Goal: Task Accomplishment & Management: Complete application form

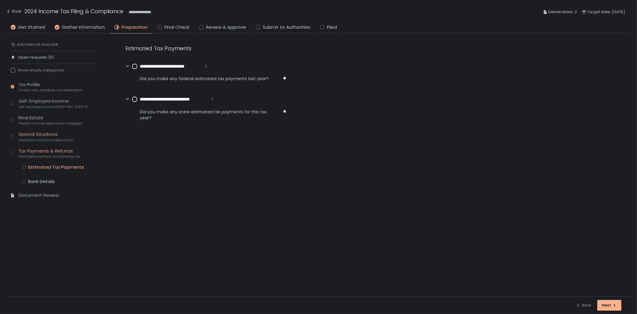
click at [49, 137] on div "Special Situations Additional income and deductions" at bounding box center [46, 136] width 55 height 11
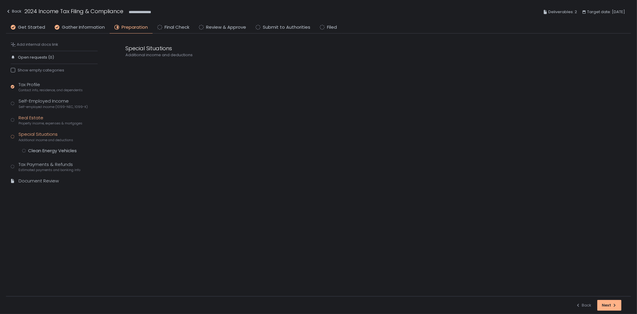
click at [44, 122] on span "Property income, expenses & mortgages" at bounding box center [51, 123] width 64 height 4
drag, startPoint x: 11, startPoint y: 12, endPoint x: 27, endPoint y: 23, distance: 19.8
click at [11, 12] on div "Back" at bounding box center [14, 11] width 16 height 7
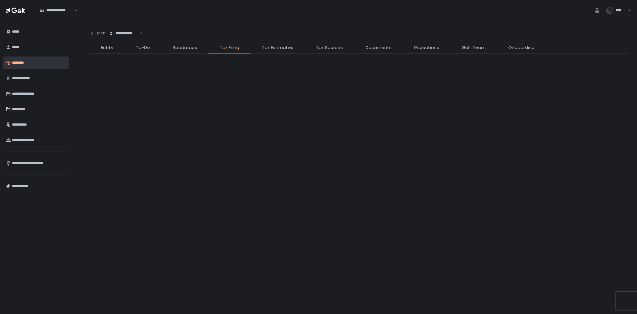
click at [131, 33] on div "**********" at bounding box center [123, 33] width 31 height 6
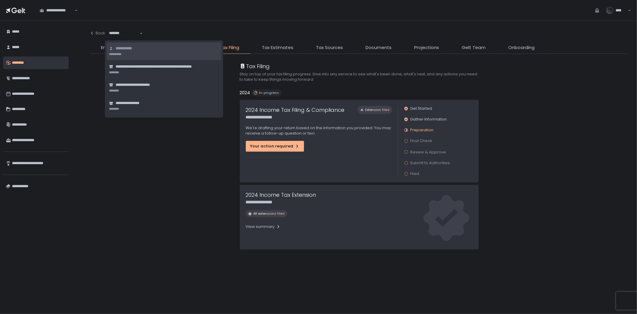
type input "********"
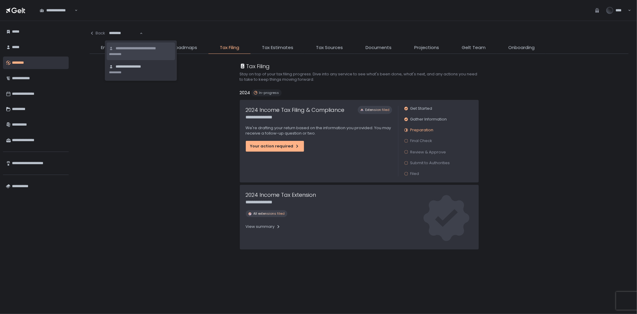
click at [145, 50] on span "**********" at bounding box center [144, 49] width 57 height 6
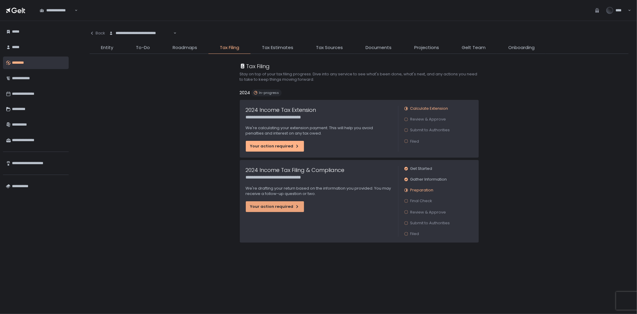
click at [295, 205] on icon "button" at bounding box center [297, 206] width 5 height 5
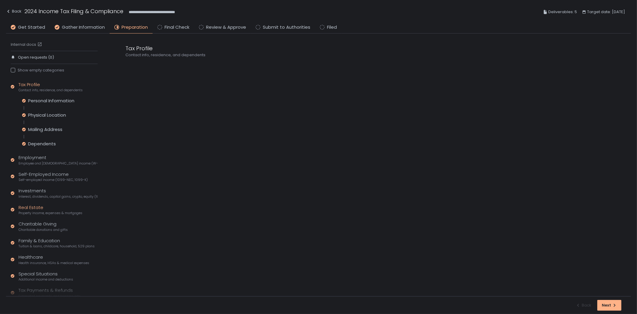
scroll to position [31, 0]
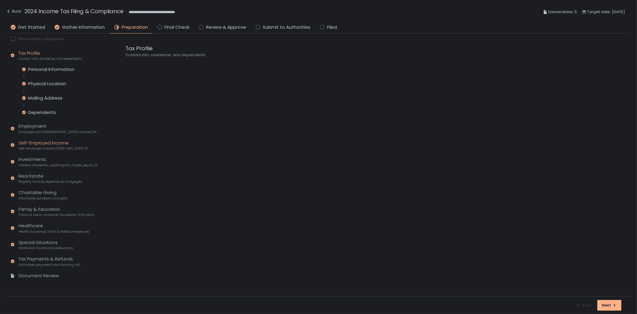
click at [50, 145] on div "Self-Employed Income Self-employed income (1099-NEC, 1099-K)" at bounding box center [53, 144] width 69 height 11
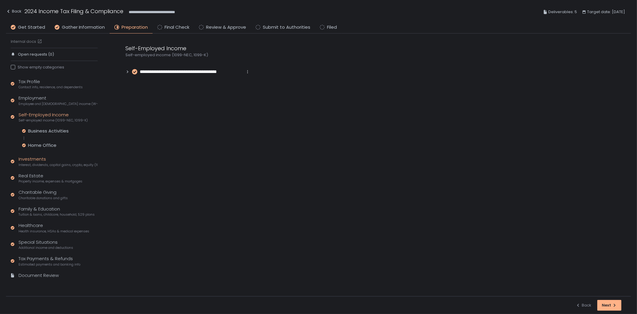
scroll to position [3, 0]
click at [50, 146] on div "Home Office" at bounding box center [42, 145] width 28 height 6
click at [164, 67] on span "**********" at bounding box center [157, 66] width 34 height 7
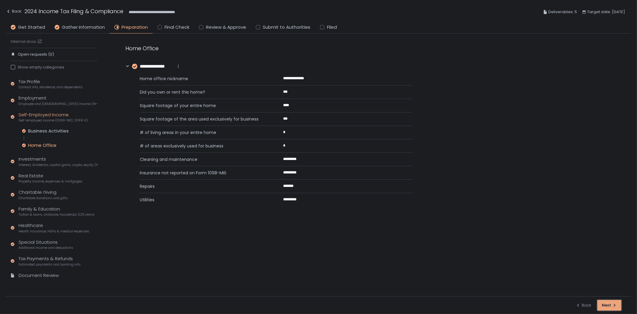
click at [603, 307] on div "Next" at bounding box center [609, 304] width 15 height 5
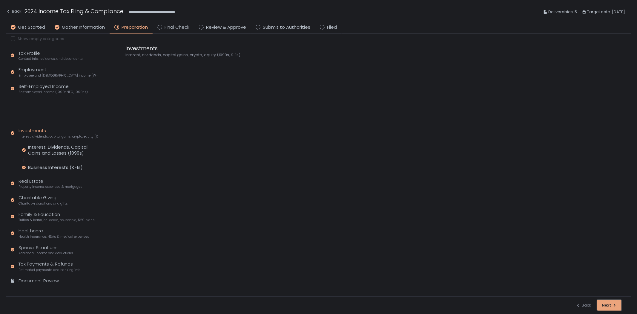
click at [603, 307] on div "button" at bounding box center [610, 305] width 24 height 10
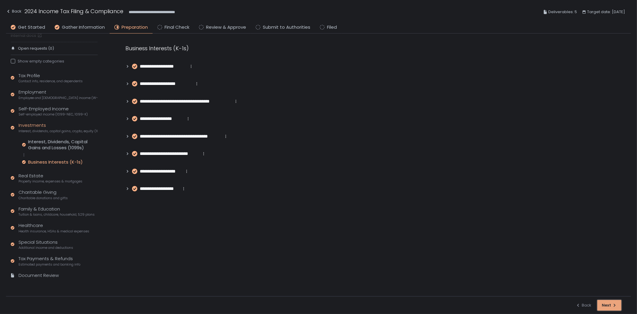
click at [603, 307] on div "button" at bounding box center [610, 305] width 24 height 10
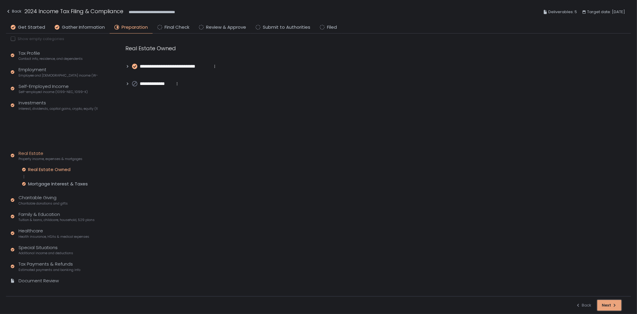
click at [604, 306] on div "button" at bounding box center [610, 305] width 24 height 10
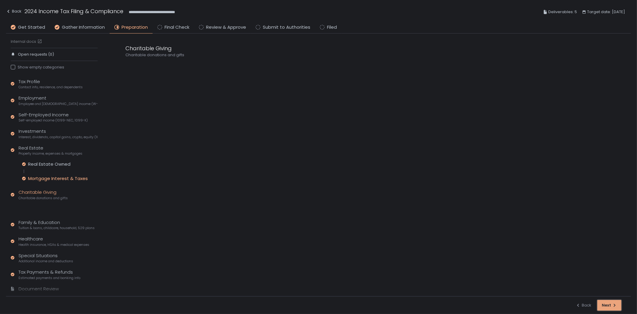
scroll to position [16, 0]
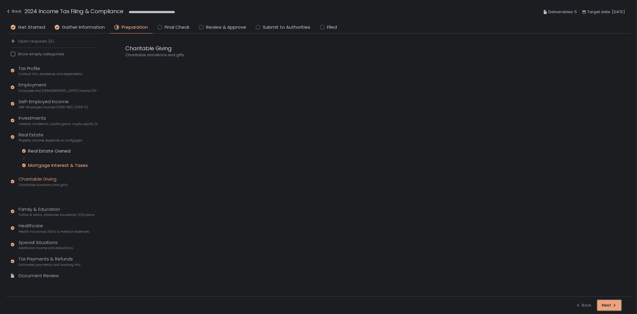
click at [604, 306] on div "button" at bounding box center [610, 305] width 24 height 10
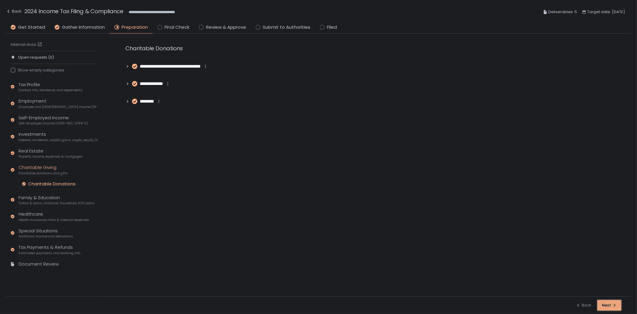
click at [604, 306] on div "button" at bounding box center [610, 305] width 24 height 10
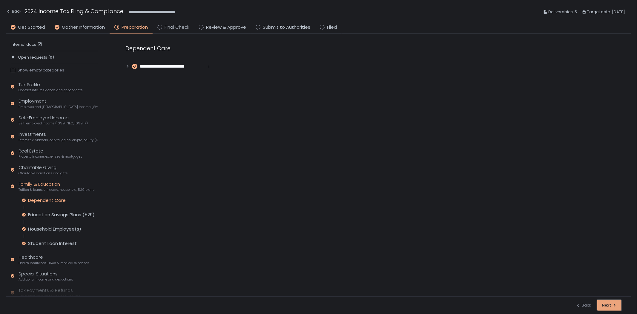
click at [604, 306] on div "button" at bounding box center [610, 305] width 24 height 10
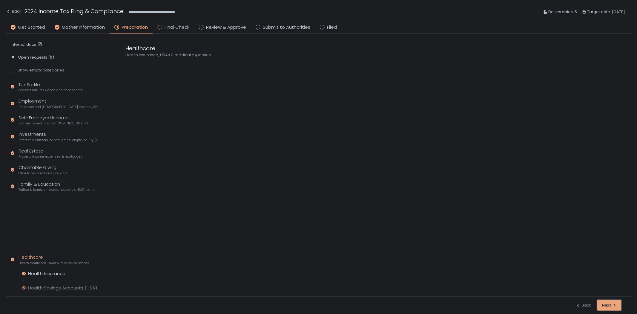
click at [604, 306] on div "button" at bounding box center [610, 305] width 24 height 10
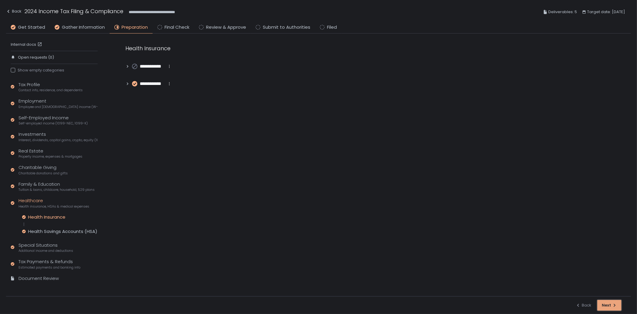
click at [604, 306] on div "Next" at bounding box center [609, 304] width 15 height 5
click at [604, 306] on div "button" at bounding box center [610, 305] width 24 height 10
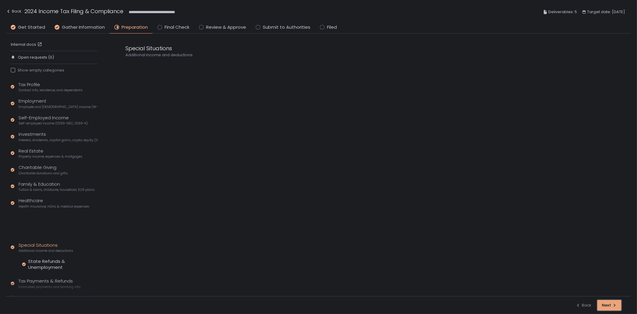
click at [604, 306] on div "button" at bounding box center [610, 305] width 24 height 10
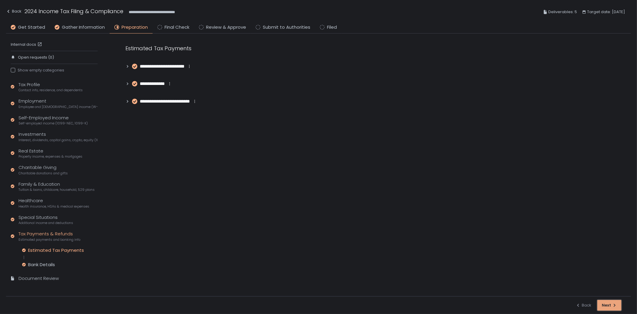
click at [604, 306] on div "button" at bounding box center [610, 305] width 24 height 10
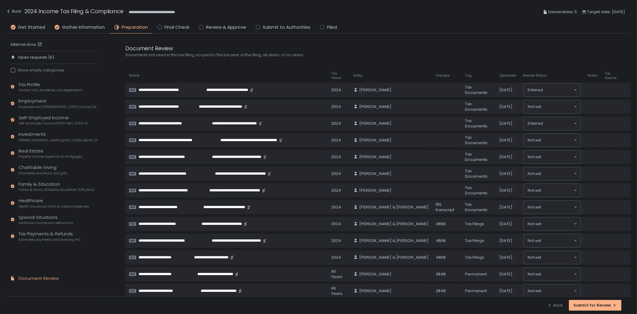
click at [604, 306] on div "Submit for Review" at bounding box center [595, 304] width 44 height 5
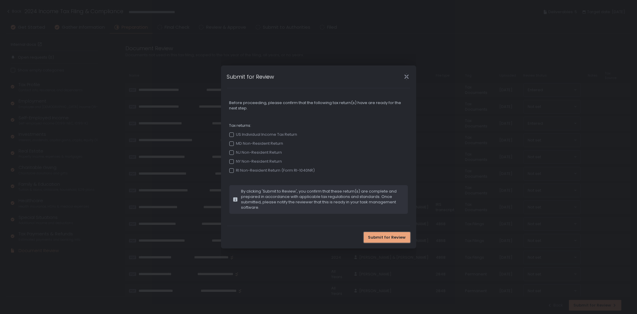
click at [395, 237] on span "Submit for Review" at bounding box center [387, 236] width 38 height 5
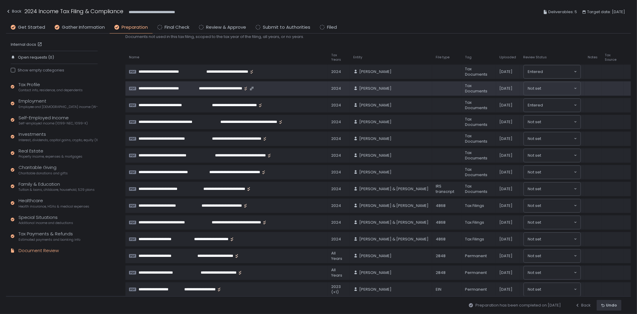
scroll to position [33, 0]
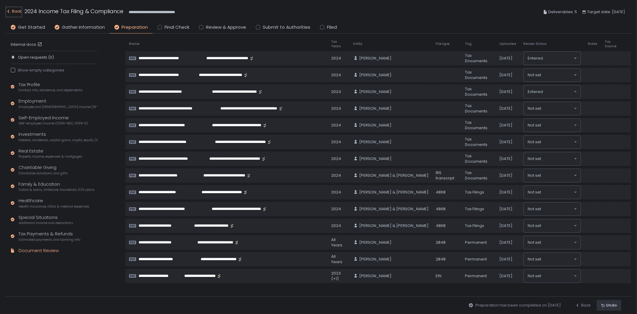
click at [11, 8] on div "Back" at bounding box center [14, 11] width 16 height 7
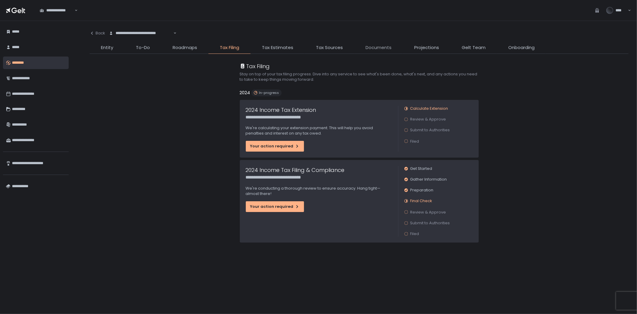
click at [378, 49] on span "Documents" at bounding box center [379, 47] width 26 height 7
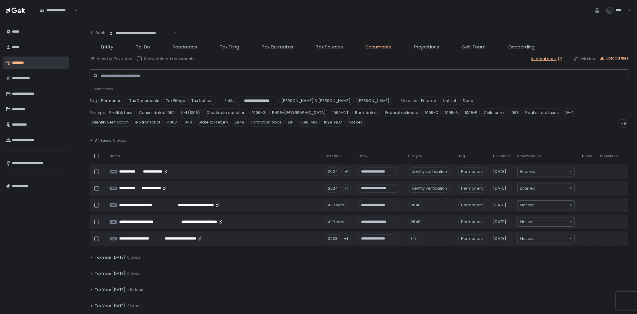
click at [128, 300] on div "Tax Year [DATE] 31 docs" at bounding box center [359, 306] width 539 height 14
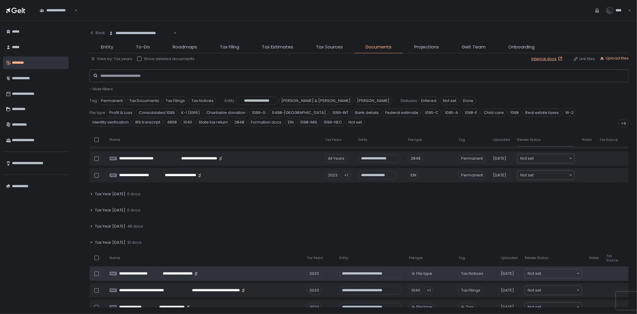
scroll to position [66, 0]
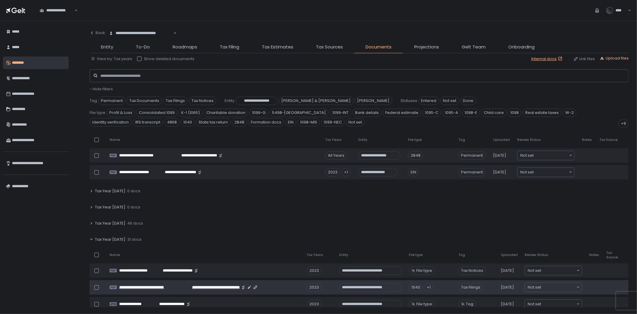
click at [170, 287] on span "**********" at bounding box center [149, 286] width 61 height 5
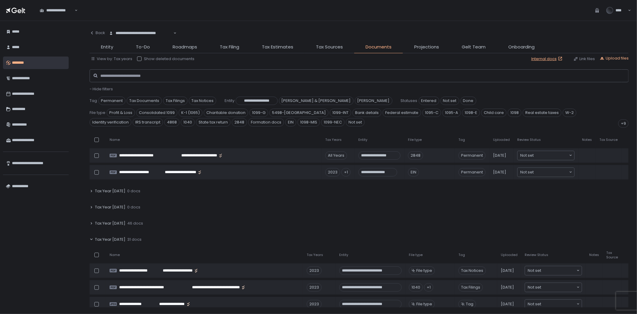
click at [127, 34] on div "**********" at bounding box center [140, 33] width 65 height 6
paste input "**********"
type input "**********"
click at [129, 52] on li "**********" at bounding box center [126, 51] width 39 height 18
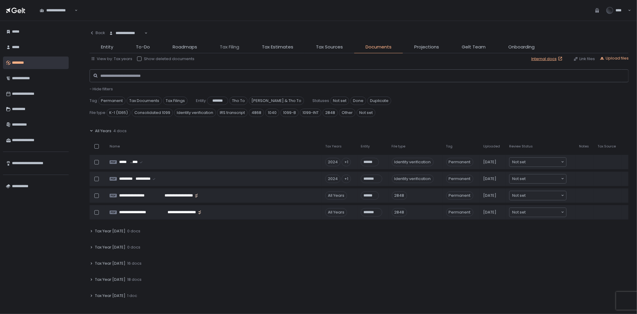
click at [234, 46] on span "Tax Filing" at bounding box center [229, 47] width 19 height 7
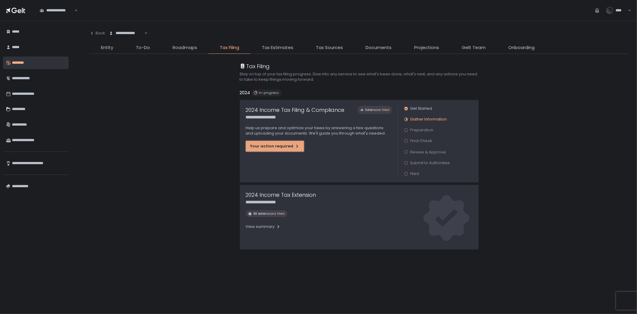
click at [274, 147] on div "Your action required" at bounding box center [274, 145] width 49 height 5
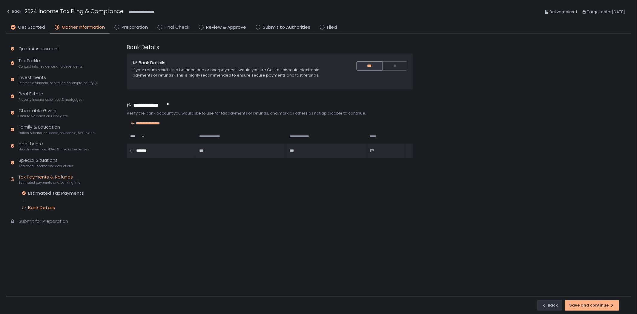
click at [32, 208] on div "Bank Details" at bounding box center [41, 207] width 27 height 6
click at [131, 23] on div "**********" at bounding box center [318, 12] width 625 height 24
click at [132, 26] on span "Preparation" at bounding box center [135, 27] width 26 height 7
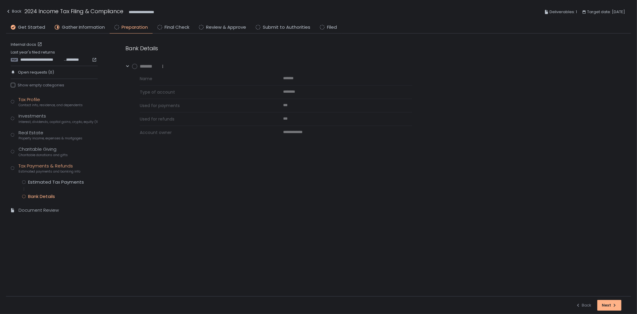
click at [46, 106] on span "Contact info, residence, and dependents" at bounding box center [51, 105] width 64 height 4
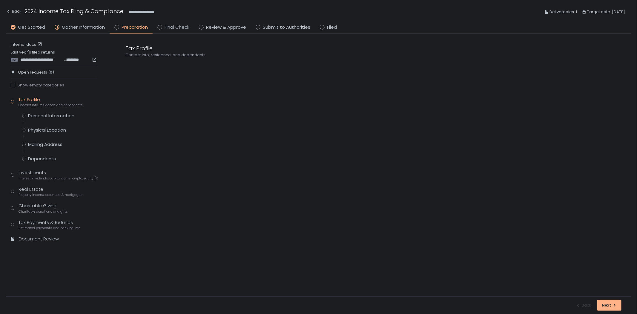
click at [57, 112] on div "Tax Profile Contact info, residence, and dependents Personal Information Physic…" at bounding box center [54, 171] width 87 height 151
click at [57, 114] on div "Personal Information" at bounding box center [51, 116] width 46 height 6
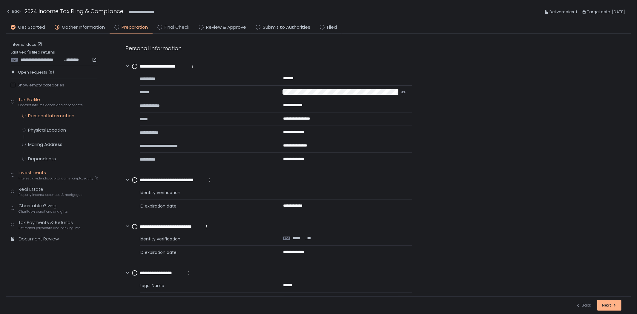
click at [69, 177] on span "Interest, dividends, capital gains, crypto, equity (1099s, K-1s)" at bounding box center [58, 178] width 79 height 4
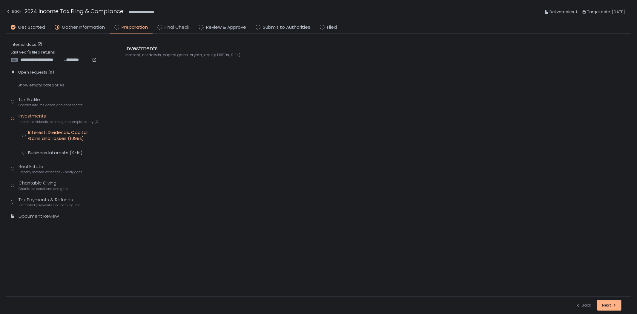
click at [69, 136] on div "Interest, Dividends, Capital Gains and Losses (1099s)" at bounding box center [63, 135] width 70 height 12
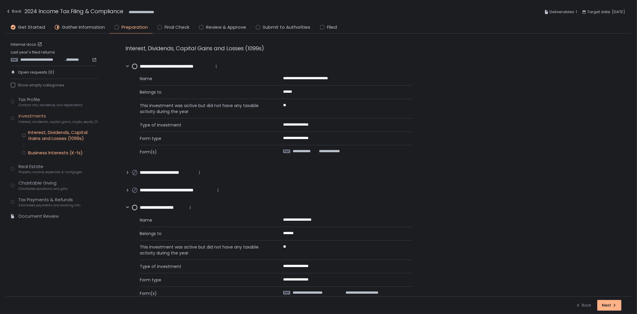
click at [63, 152] on div "Business Interests (K-1s)" at bounding box center [55, 153] width 55 height 6
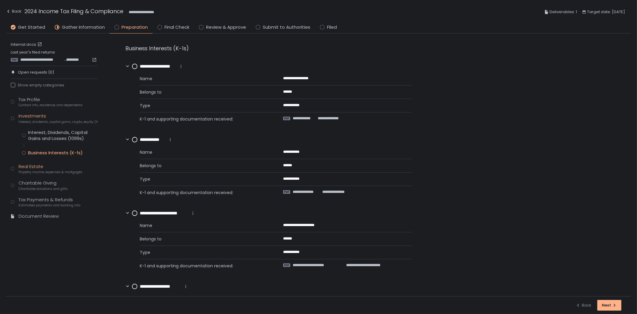
click at [36, 165] on div "Real Estate Property income, expenses & mortgages" at bounding box center [51, 168] width 64 height 11
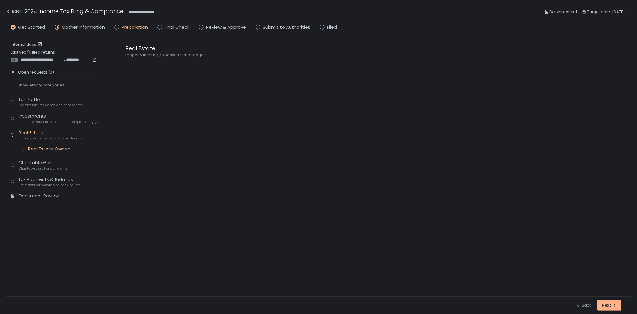
click at [54, 150] on div "Real Estate Owned" at bounding box center [49, 149] width 42 height 6
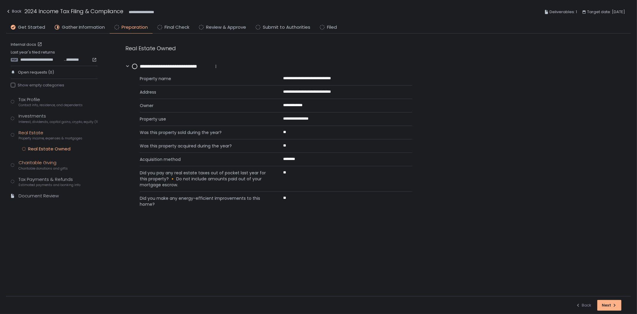
click at [44, 165] on div "Charitable Giving Charitable donations and gifts" at bounding box center [43, 164] width 49 height 11
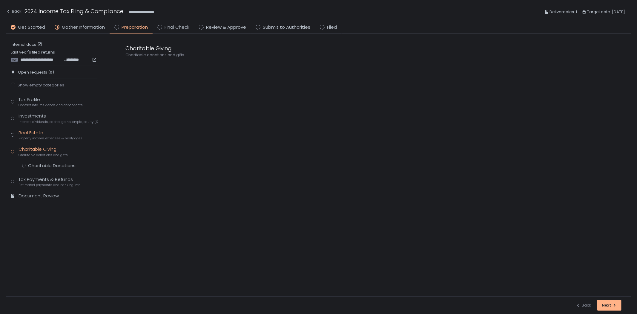
click at [54, 140] on span "Property income, expenses & mortgages" at bounding box center [51, 138] width 64 height 4
click at [51, 146] on div "Tax Profile Contact info, residence, and dependents Investments Interest, divid…" at bounding box center [54, 150] width 87 height 108
click at [50, 147] on div "Real Estate Owned" at bounding box center [49, 149] width 42 height 6
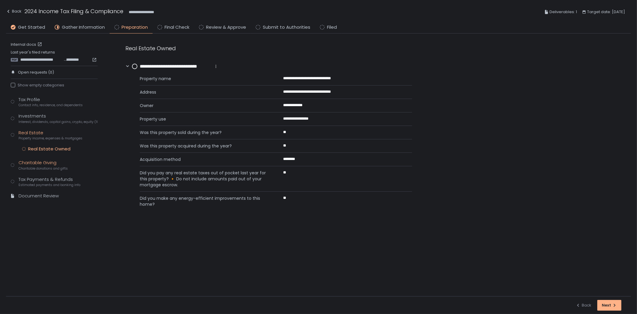
click at [53, 165] on div "Charitable Giving Charitable donations and gifts" at bounding box center [43, 164] width 49 height 11
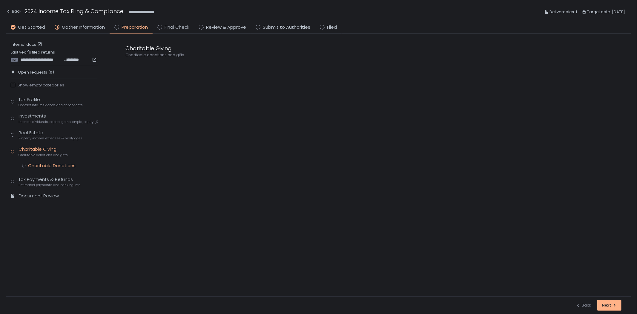
click at [53, 165] on div "Charitable Donations" at bounding box center [51, 165] width 47 height 6
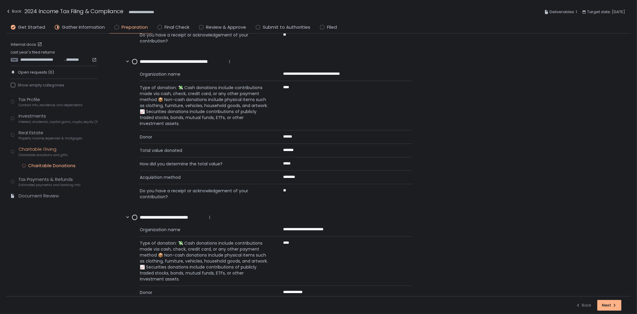
scroll to position [232, 0]
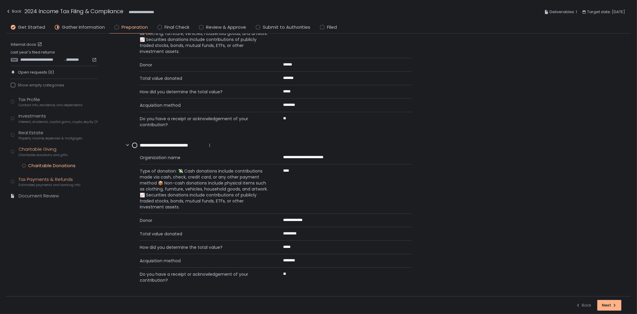
click at [67, 176] on div "Tax Payments & Refunds Estimated payments and banking info" at bounding box center [50, 181] width 62 height 11
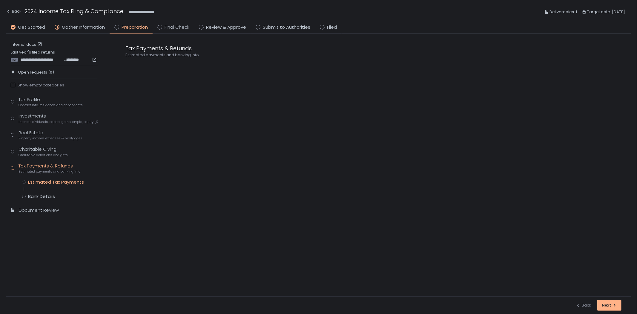
click at [65, 181] on div "Estimated Tax Payments" at bounding box center [56, 182] width 56 height 6
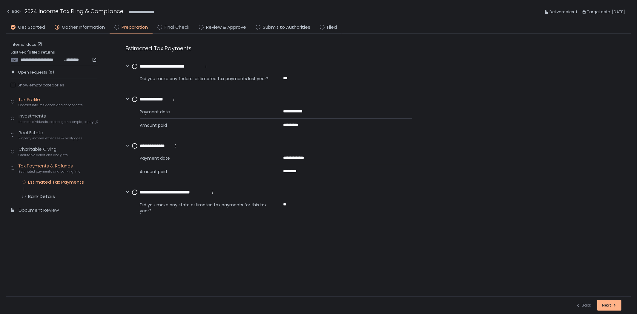
click at [50, 101] on div "Tax Profile Contact info, residence, and dependents" at bounding box center [51, 101] width 64 height 11
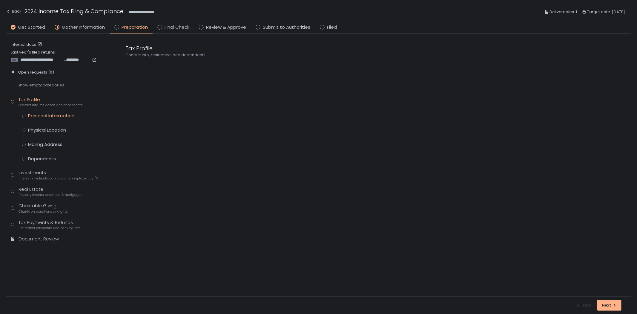
click at [61, 114] on div "Personal Information" at bounding box center [51, 116] width 46 height 6
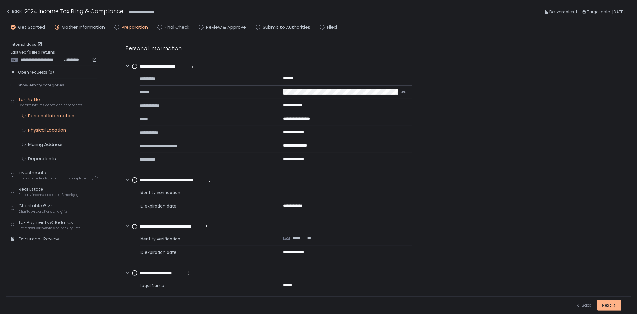
click at [46, 130] on div "Physical Location" at bounding box center [47, 130] width 38 height 6
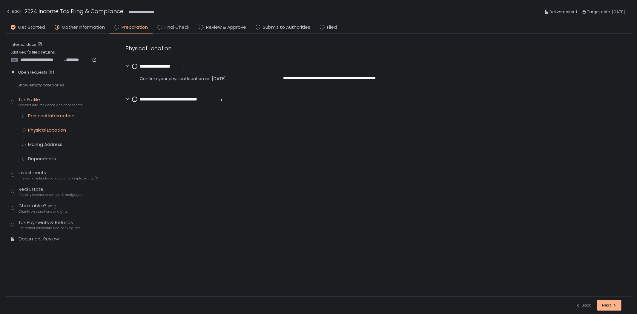
click at [53, 115] on div "Personal Information" at bounding box center [51, 116] width 46 height 6
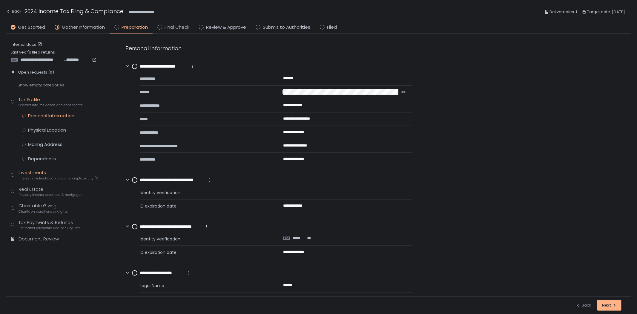
click at [39, 177] on span "Interest, dividends, capital gains, crypto, equity (1099s, K-1s)" at bounding box center [58, 178] width 79 height 4
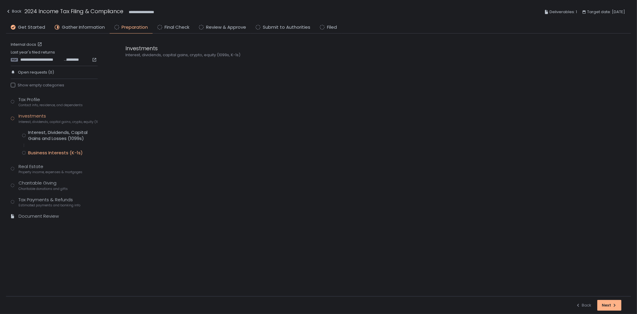
click at [56, 150] on div "Business Interests (K-1s)" at bounding box center [55, 153] width 55 height 6
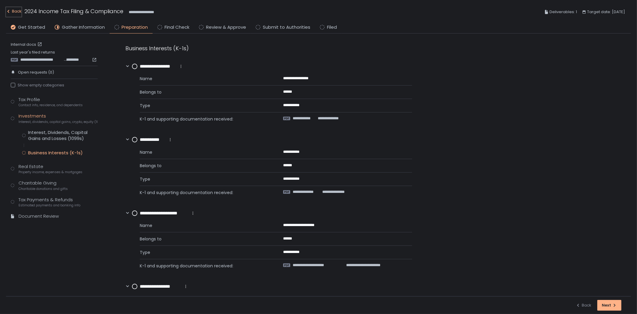
click at [19, 10] on div "Back" at bounding box center [14, 11] width 16 height 7
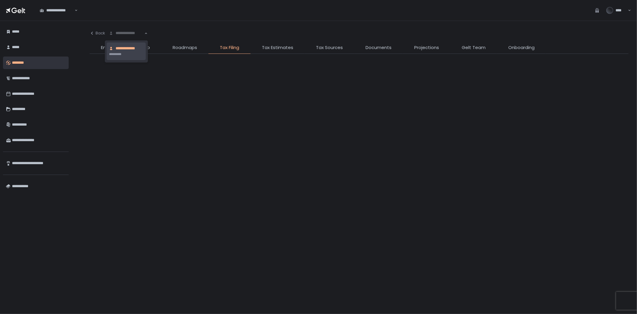
click at [130, 34] on div "**********" at bounding box center [126, 33] width 36 height 6
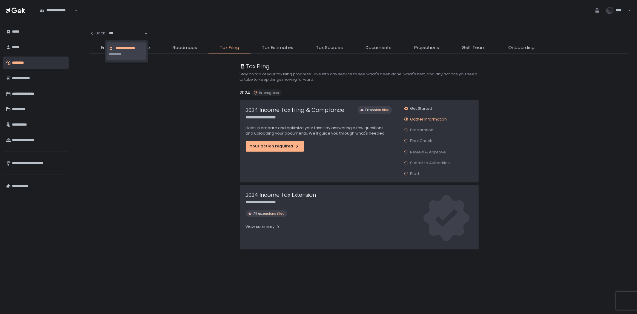
type input "****"
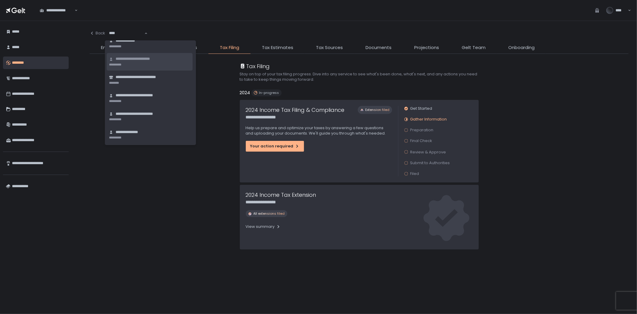
scroll to position [45, 0]
click at [145, 130] on div "**********" at bounding box center [149, 131] width 81 height 6
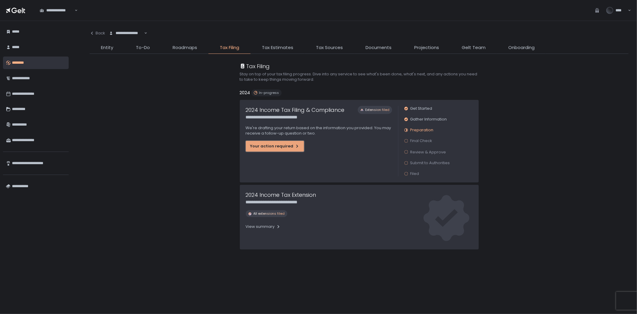
click at [279, 147] on div "Your action required" at bounding box center [274, 145] width 49 height 5
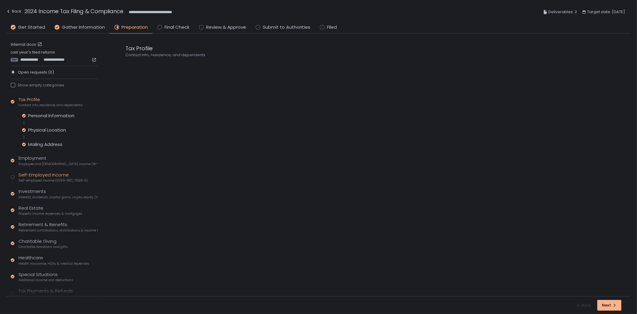
click at [46, 178] on span "Self-employed income (1099-NEC, 1099-K)" at bounding box center [53, 180] width 69 height 4
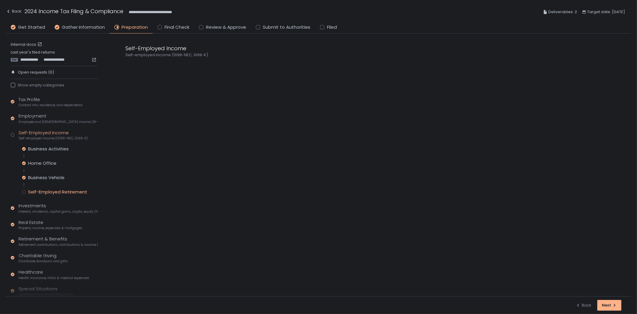
click at [42, 190] on div "Self-Employed Retirement" at bounding box center [57, 192] width 59 height 6
click at [133, 66] on circle at bounding box center [134, 66] width 5 height 5
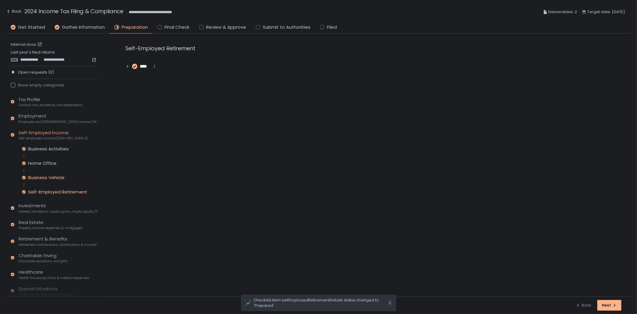
click at [42, 178] on div "Business Vehicle" at bounding box center [46, 177] width 36 height 6
click at [148, 64] on span "****" at bounding box center [145, 66] width 10 height 7
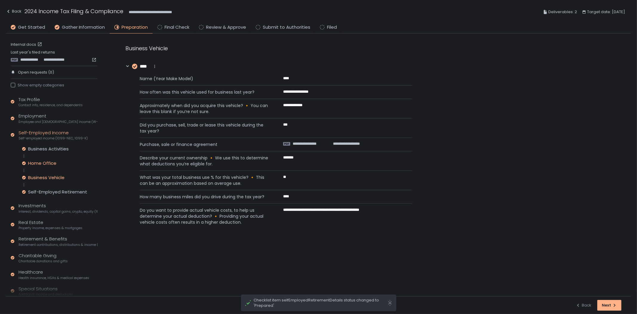
click at [50, 162] on div "Home Office" at bounding box center [42, 163] width 28 height 6
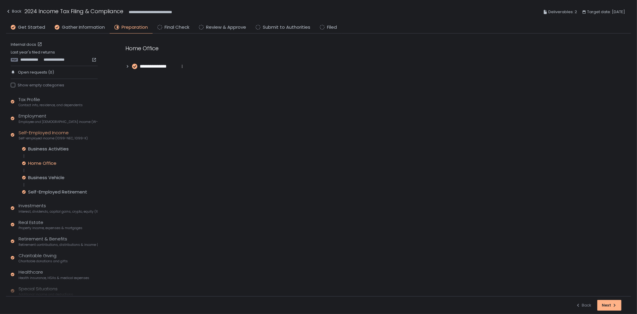
click at [155, 64] on span "**********" at bounding box center [159, 66] width 38 height 7
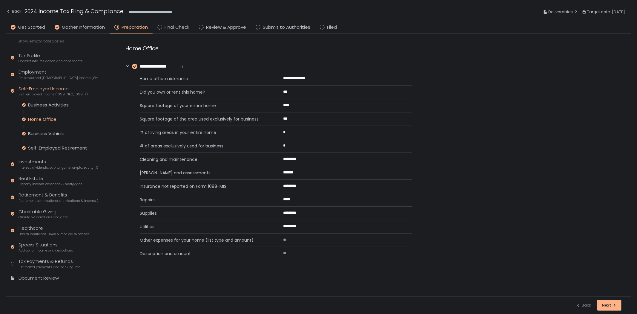
scroll to position [46, 0]
click at [46, 259] on div "Tax Payments & Refunds Estimated payments and banking info" at bounding box center [50, 260] width 62 height 11
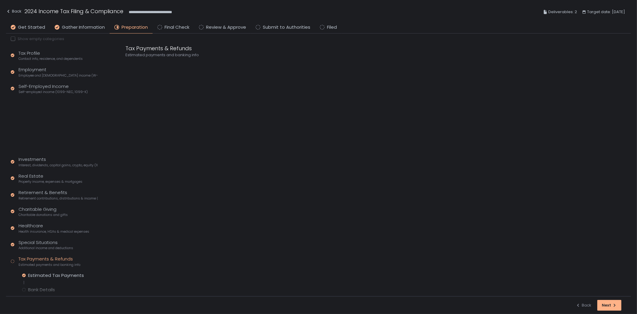
scroll to position [18, 0]
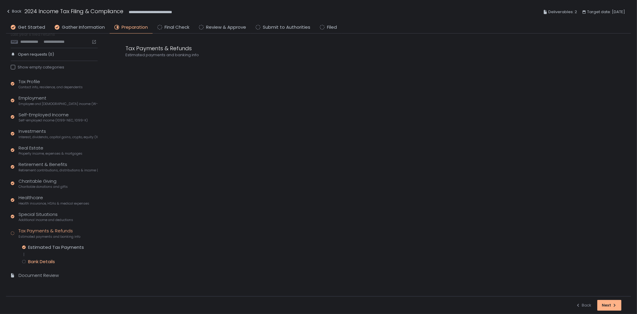
click at [37, 259] on div "Bank Details" at bounding box center [41, 261] width 27 height 6
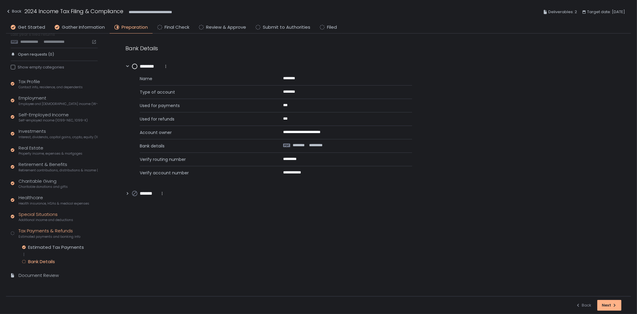
click at [43, 217] on div "Special Situations Additional income and deductions" at bounding box center [46, 216] width 55 height 11
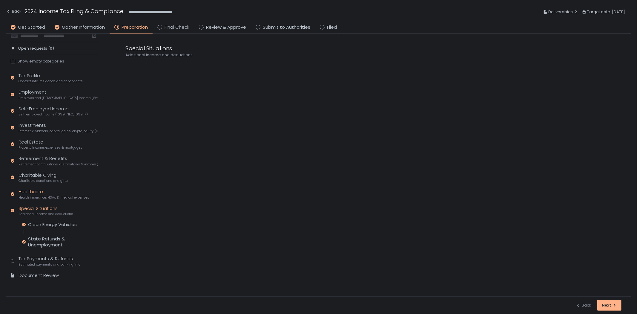
scroll to position [24, 0]
click at [44, 177] on div "Charitable Giving Charitable donations and gifts" at bounding box center [43, 177] width 49 height 11
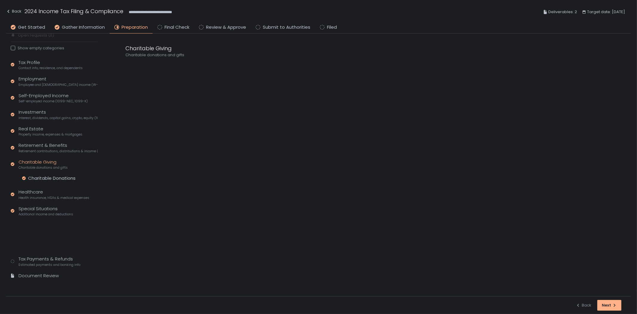
scroll to position [3, 0]
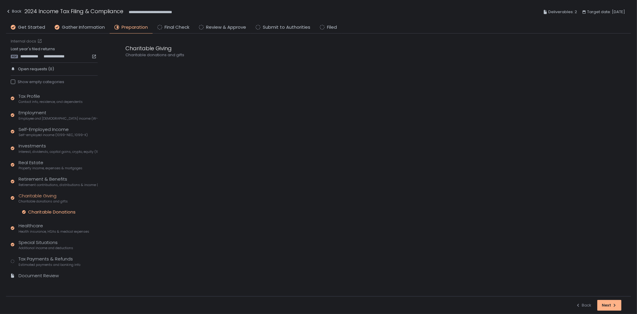
click at [50, 212] on div "Charitable Donations" at bounding box center [51, 212] width 47 height 6
click at [35, 264] on span "Estimated payments and banking info" at bounding box center [50, 264] width 62 height 4
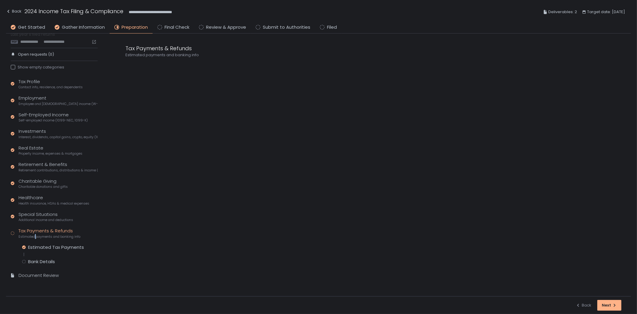
scroll to position [18, 0]
click at [54, 182] on div "Charitable Giving Charitable donations and gifts" at bounding box center [43, 183] width 49 height 11
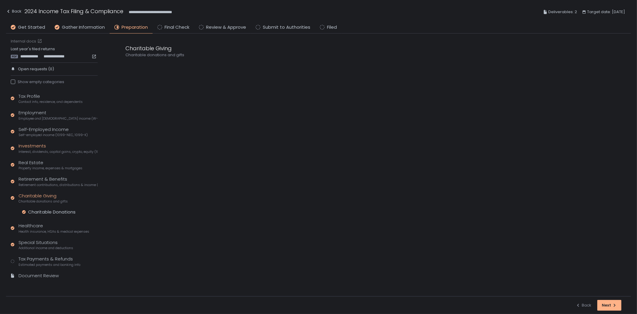
click at [47, 153] on span "Interest, dividends, capital gains, crypto, equity (1099s, K-1s)" at bounding box center [58, 151] width 79 height 4
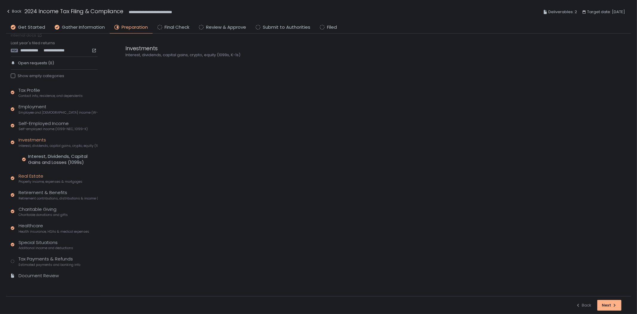
click at [38, 177] on div "Real Estate Property income, expenses & mortgages" at bounding box center [51, 178] width 64 height 11
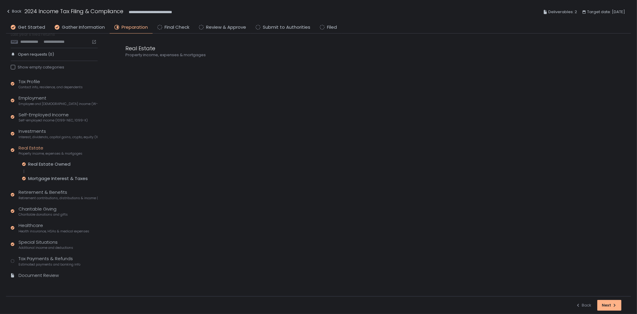
scroll to position [18, 0]
click at [52, 163] on div "Real Estate Owned" at bounding box center [49, 164] width 42 height 6
click at [50, 179] on div "Mortgage Interest & Taxes" at bounding box center [58, 178] width 60 height 6
click at [42, 196] on span "Retirement contributions, distributions & income (1099-R, 5498)" at bounding box center [58, 198] width 79 height 4
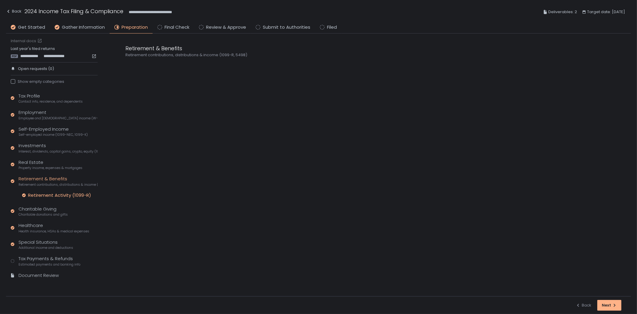
scroll to position [3, 0]
click at [44, 113] on div "Employment Employee and [DEMOGRAPHIC_DATA] income (W-2s)" at bounding box center [58, 114] width 79 height 11
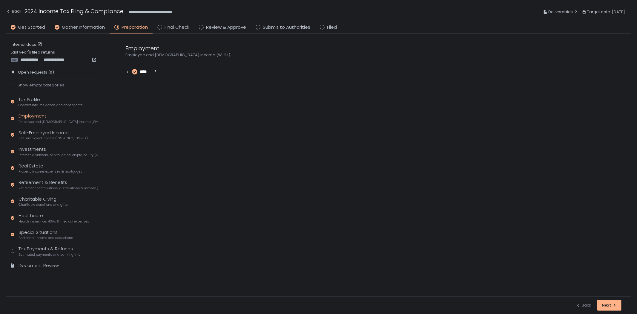
click at [44, 120] on span "Employee and [DEMOGRAPHIC_DATA] income (W-2s)" at bounding box center [58, 121] width 79 height 4
click at [40, 133] on div "Self-Employed Income Self-employed income (1099-NEC, 1099-K)" at bounding box center [53, 134] width 69 height 11
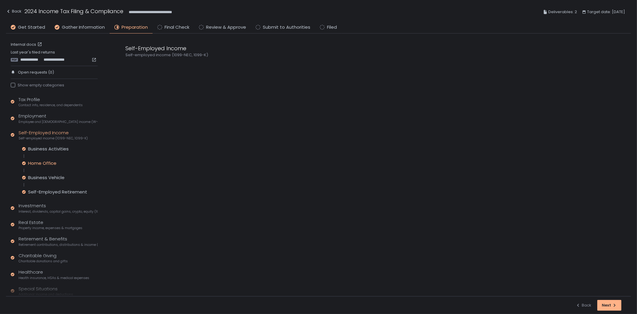
click at [45, 164] on div "Home Office" at bounding box center [42, 163] width 28 height 6
click at [165, 68] on span "**********" at bounding box center [159, 66] width 38 height 7
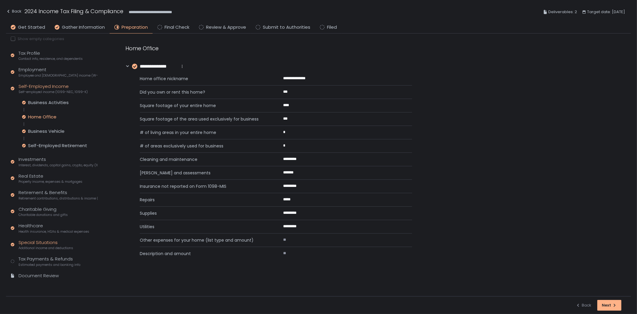
click at [51, 243] on div "Special Situations Additional income and deductions" at bounding box center [46, 244] width 55 height 11
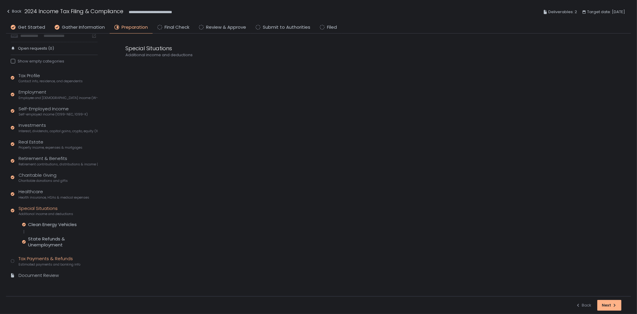
click at [30, 258] on div "Tax Payments & Refunds Estimated payments and banking info" at bounding box center [50, 260] width 62 height 11
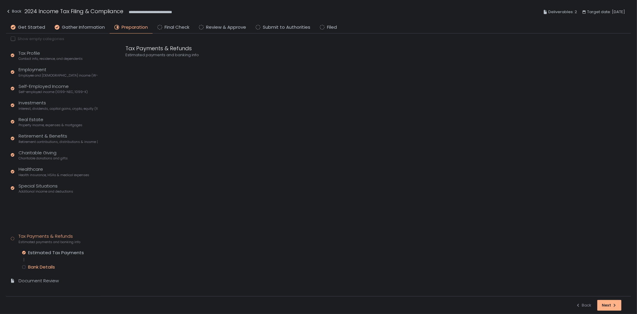
scroll to position [18, 0]
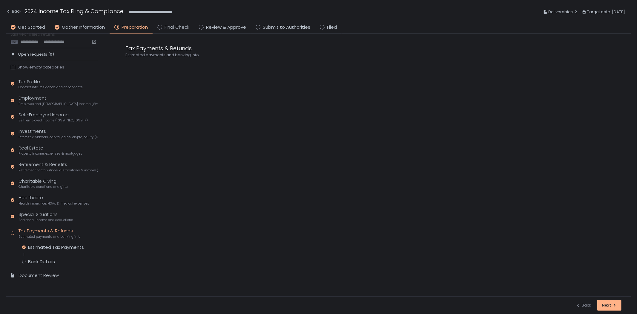
click at [37, 258] on div "Estimated Tax Payments Bank Details" at bounding box center [60, 254] width 76 height 20
click at [37, 260] on div "Bank Details" at bounding box center [41, 261] width 27 height 6
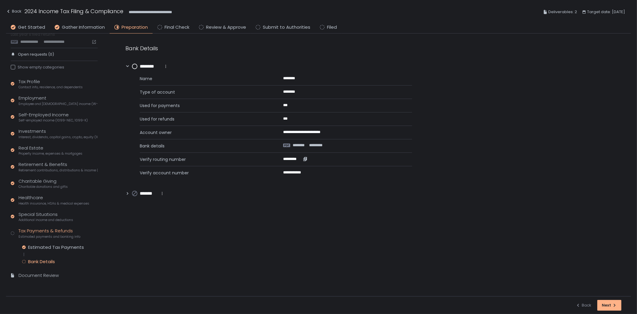
click at [306, 161] on icon "button" at bounding box center [305, 158] width 5 height 5
drag, startPoint x: 311, startPoint y: 175, endPoint x: 311, endPoint y: 172, distance: 3.0
click at [311, 172] on icon "button" at bounding box center [311, 172] width 5 height 5
click at [135, 66] on circle at bounding box center [134, 66] width 5 height 5
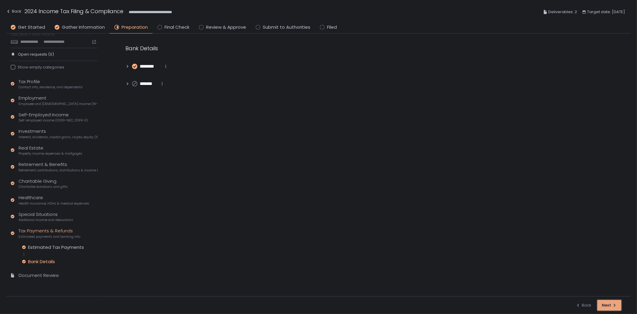
click at [606, 301] on button "Next" at bounding box center [609, 305] width 24 height 11
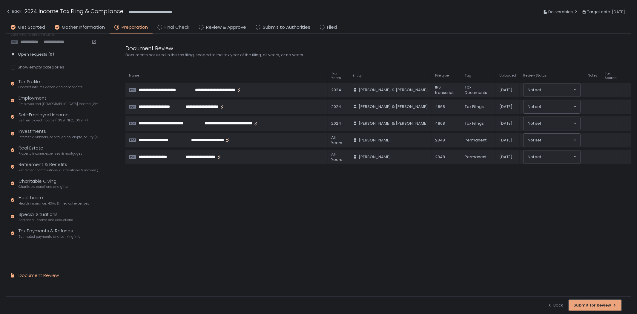
click at [606, 302] on div "Submit for Review" at bounding box center [595, 304] width 44 height 5
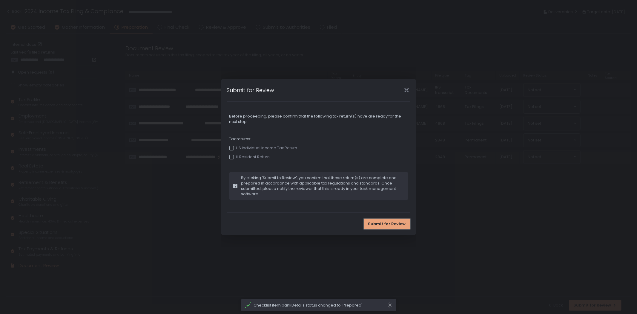
click at [385, 221] on span "Submit for Review" at bounding box center [387, 223] width 38 height 5
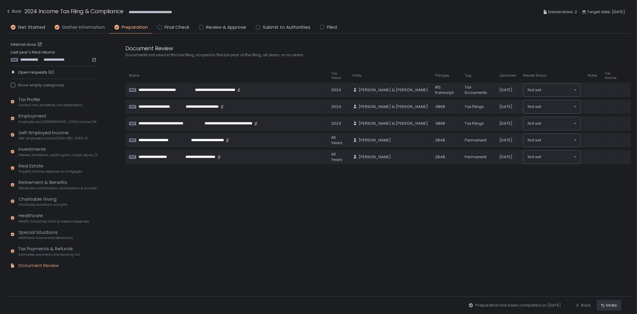
click at [91, 28] on span "Gather Information" at bounding box center [83, 27] width 43 height 7
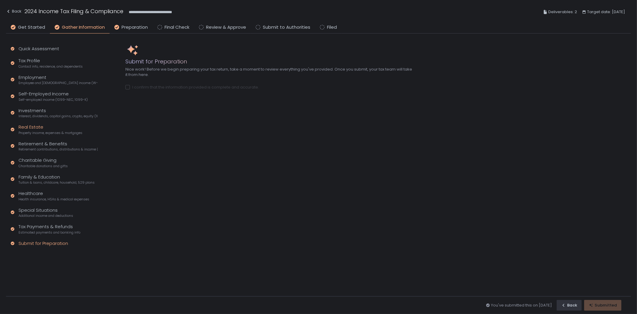
click at [36, 127] on div "Real Estate Property income, expenses & mortgages" at bounding box center [51, 129] width 64 height 11
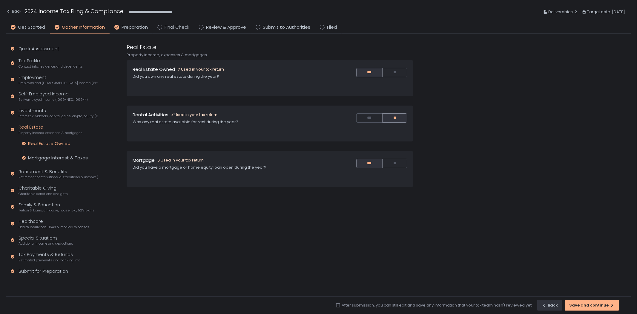
click at [53, 142] on div "Real Estate Owned" at bounding box center [49, 143] width 42 height 6
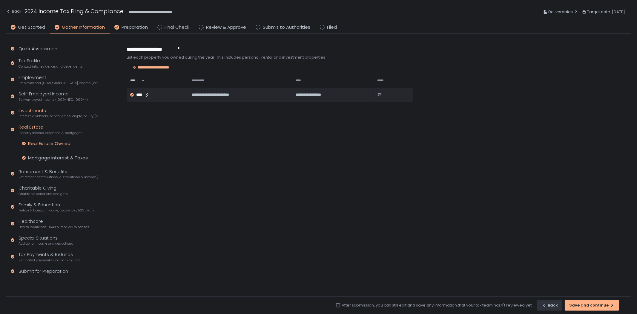
click at [51, 114] on span "Interest, dividends, capital gains, crypto, equity (1099s, K-1s)" at bounding box center [58, 116] width 79 height 4
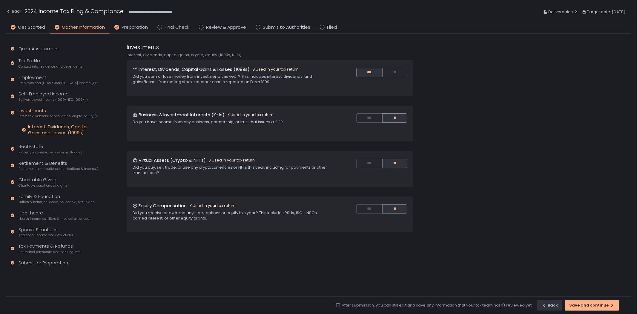
click at [54, 129] on div "Interest, Dividends, Capital Gains and Losses (1099s)" at bounding box center [63, 130] width 70 height 12
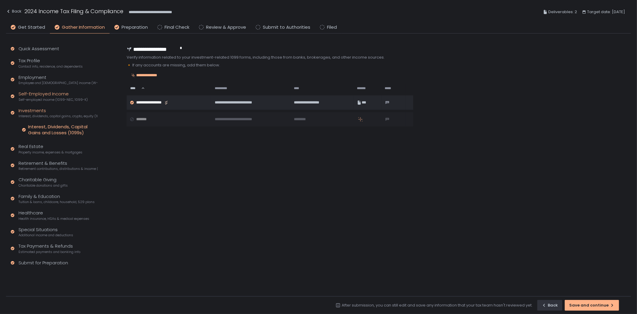
click at [47, 98] on span "Self-employed income (1099-NEC, 1099-K)" at bounding box center [53, 99] width 69 height 4
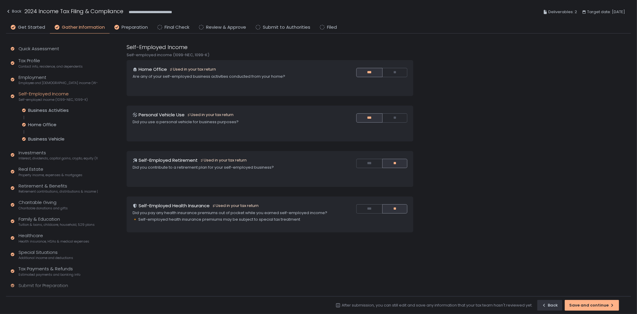
click at [51, 106] on div "Quick Assessment Tax Profile Contact info, residence, and dependents Employment…" at bounding box center [53, 169] width 94 height 273
click at [50, 111] on div "Business Activities" at bounding box center [48, 110] width 41 height 6
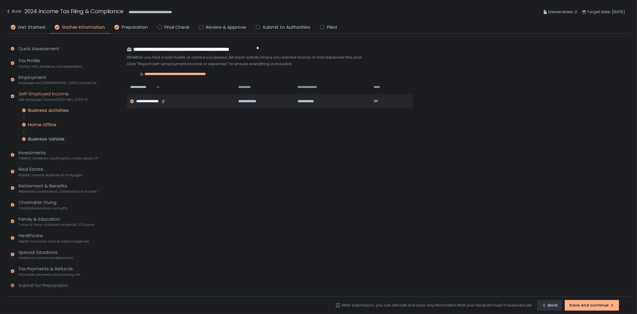
click at [47, 123] on div "Home Office" at bounding box center [42, 125] width 28 height 6
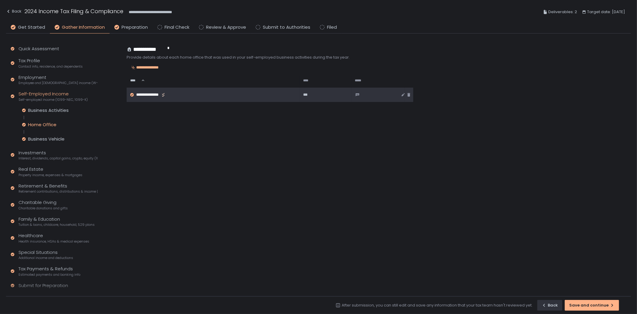
click at [188, 99] on td "**********" at bounding box center [213, 95] width 173 height 14
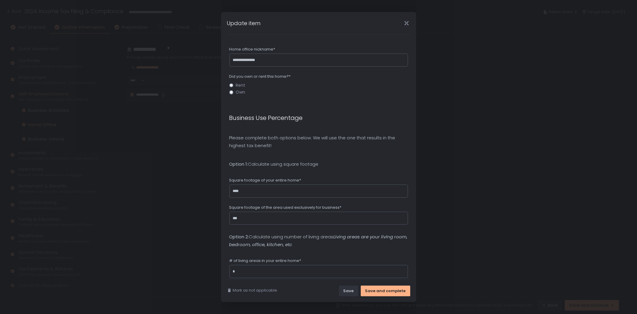
click at [55, 108] on div "**********" at bounding box center [318, 157] width 637 height 314
click at [409, 24] on icon "Close" at bounding box center [406, 23] width 6 height 6
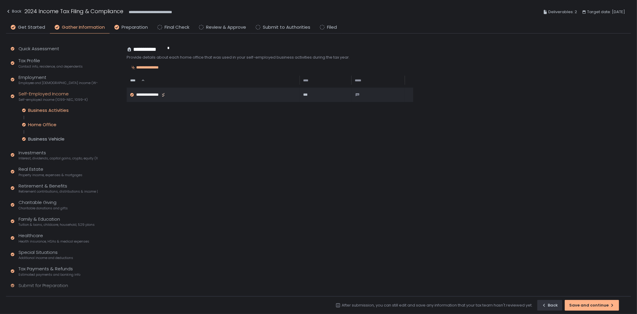
click at [48, 111] on div "Business Activities" at bounding box center [48, 110] width 41 height 6
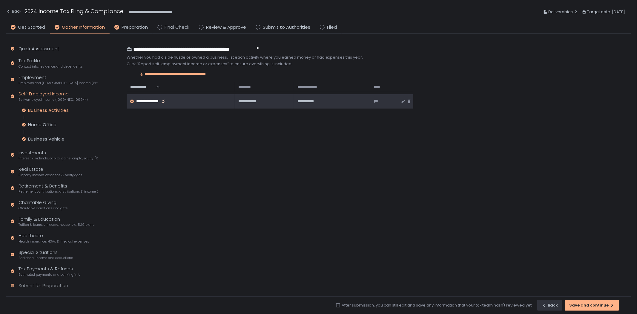
click at [220, 101] on div "**********" at bounding box center [179, 101] width 98 height 5
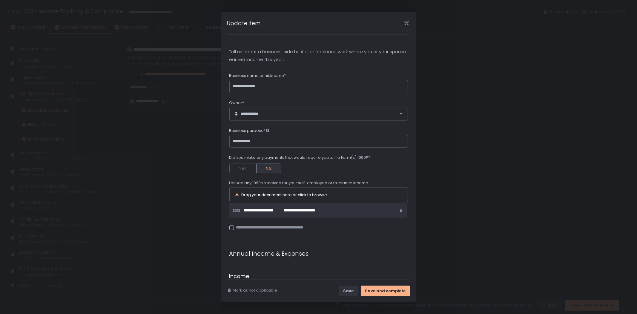
click at [305, 209] on span "**********" at bounding box center [304, 210] width 41 height 5
click at [408, 22] on icon "Close" at bounding box center [407, 23] width 4 height 8
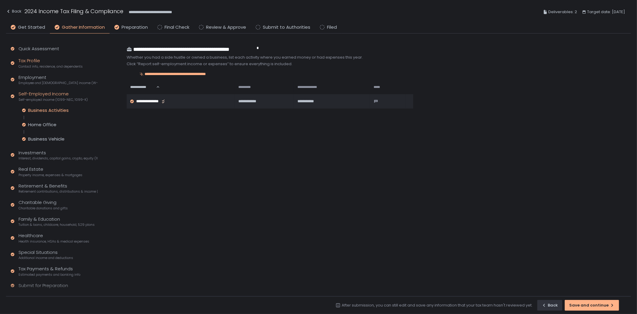
click at [40, 67] on span "Contact info, residence, and dependents" at bounding box center [51, 66] width 64 height 4
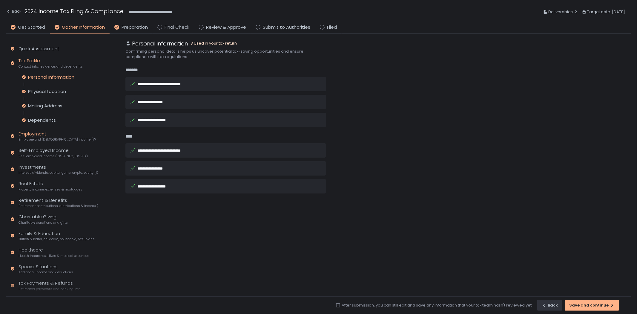
click at [46, 136] on div "Employment Employee and [DEMOGRAPHIC_DATA] income (W-2s)" at bounding box center [58, 136] width 79 height 11
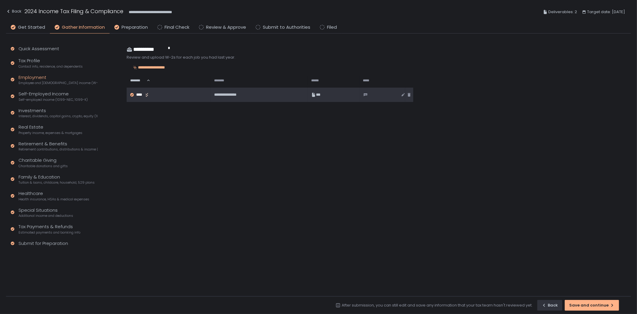
click at [211, 95] on td "**********" at bounding box center [259, 95] width 97 height 14
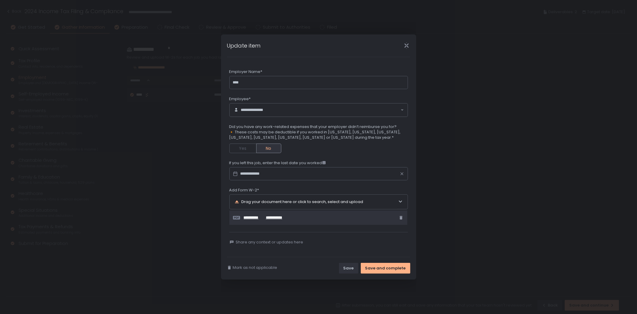
click at [267, 218] on span "**********" at bounding box center [274, 217] width 17 height 5
click at [408, 45] on icon "Close" at bounding box center [406, 45] width 6 height 6
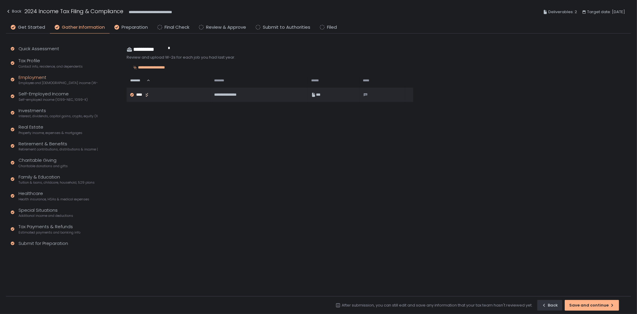
click at [129, 31] on li "Preparation" at bounding box center [131, 29] width 43 height 10
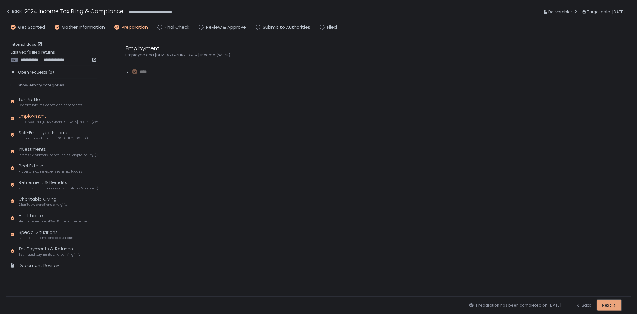
click at [611, 302] on div "Next" at bounding box center [609, 304] width 15 height 5
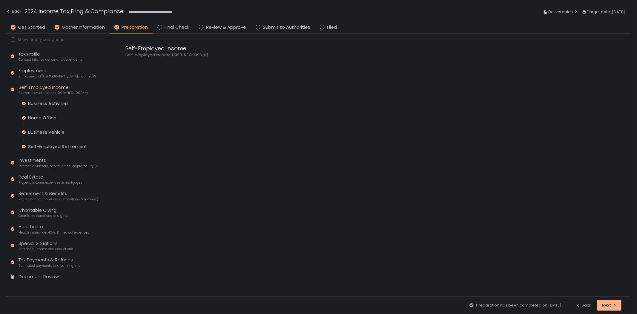
scroll to position [46, 0]
click at [50, 274] on div "Document Review" at bounding box center [39, 275] width 40 height 7
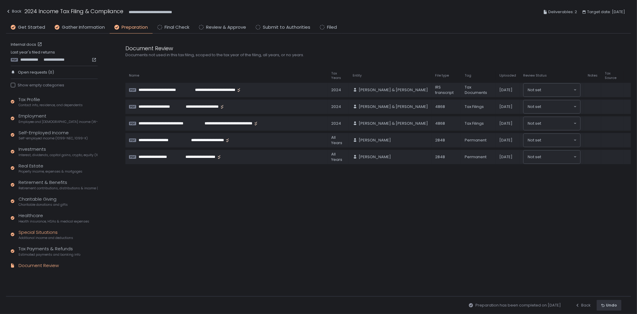
click at [41, 231] on div "Special Situations Additional income and deductions" at bounding box center [46, 234] width 55 height 11
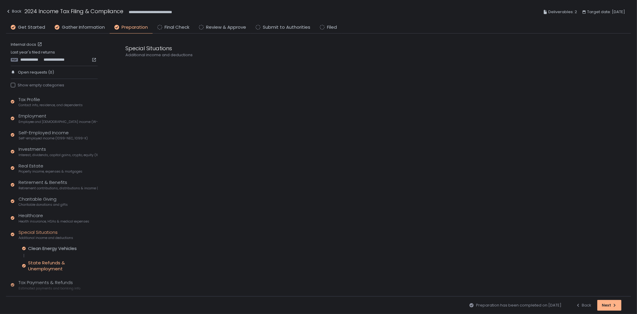
click at [49, 265] on div "State Refunds & Unemployment" at bounding box center [63, 266] width 70 height 12
click at [162, 67] on span "**********" at bounding box center [156, 66] width 32 height 7
click at [49, 220] on span "Health insurance, HSAs & medical expenses" at bounding box center [54, 221] width 71 height 4
click at [47, 232] on div "Health Insurance" at bounding box center [46, 232] width 37 height 6
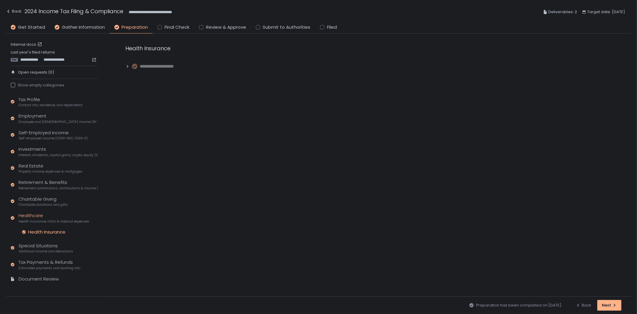
click at [173, 63] on span "**********" at bounding box center [163, 66] width 46 height 7
click at [311, 118] on span "**********" at bounding box center [303, 118] width 20 height 5
click at [42, 120] on span "Employee and [DEMOGRAPHIC_DATA] income (W-2s)" at bounding box center [58, 121] width 79 height 4
click at [145, 73] on span "****" at bounding box center [145, 71] width 11 height 7
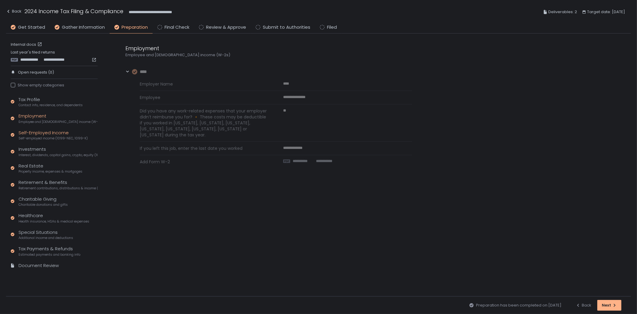
click at [33, 138] on span "Self-employed income (1099-NEC, 1099-K)" at bounding box center [53, 138] width 69 height 4
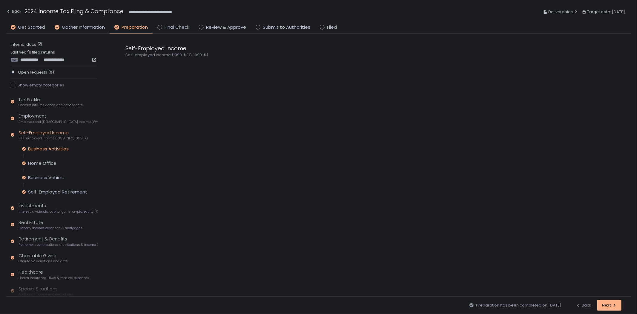
click at [49, 147] on div "Business Activities" at bounding box center [48, 149] width 41 height 6
click at [161, 64] on span "**********" at bounding box center [157, 66] width 35 height 7
click at [36, 224] on div "Real Estate Property income, expenses & mortgages" at bounding box center [51, 224] width 64 height 11
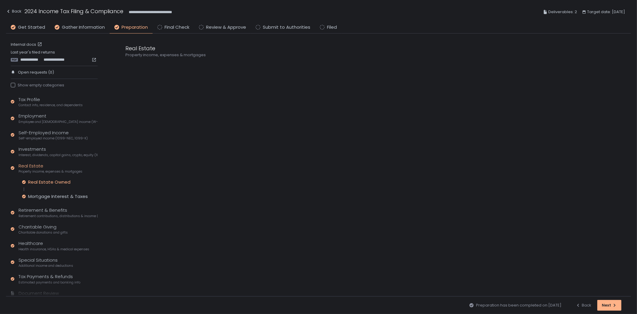
click at [54, 180] on div "Real Estate Owned" at bounding box center [49, 182] width 42 height 6
click at [67, 195] on div "Mortgage Interest & Taxes" at bounding box center [58, 196] width 60 height 6
click at [61, 183] on div "Real Estate Owned" at bounding box center [49, 182] width 42 height 6
click at [142, 65] on span "****" at bounding box center [146, 66] width 13 height 7
click at [298, 195] on div "**********" at bounding box center [276, 147] width 272 height 154
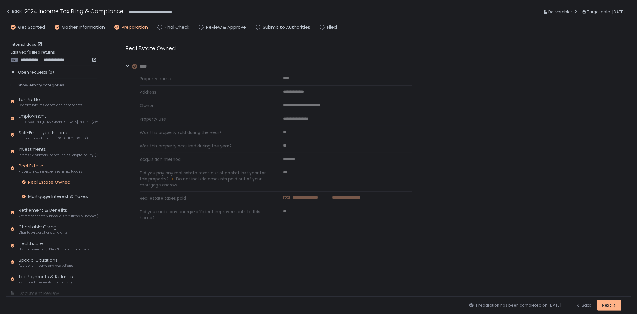
click at [298, 198] on span "**********" at bounding box center [310, 197] width 35 height 5
